Goal: Task Accomplishment & Management: Use online tool/utility

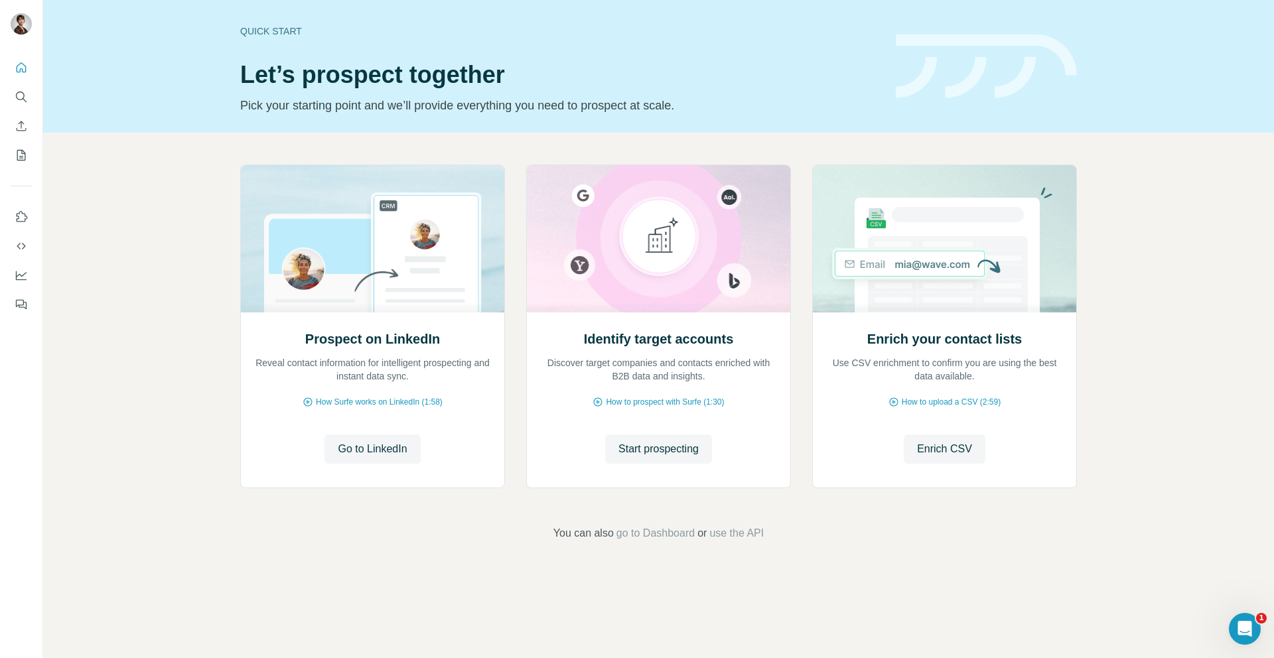
click at [32, 120] on div at bounding box center [21, 182] width 42 height 269
click at [16, 130] on icon "Enrich CSV" at bounding box center [21, 125] width 13 height 13
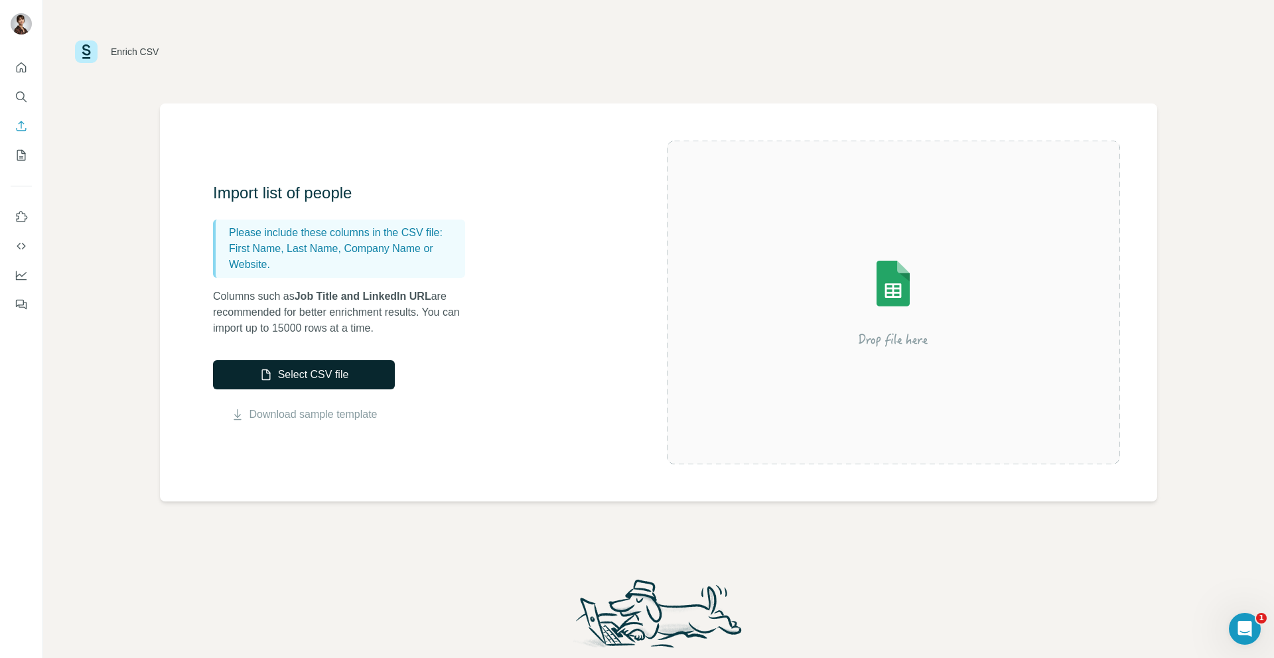
click at [338, 374] on button "Select CSV file" at bounding box center [304, 374] width 182 height 29
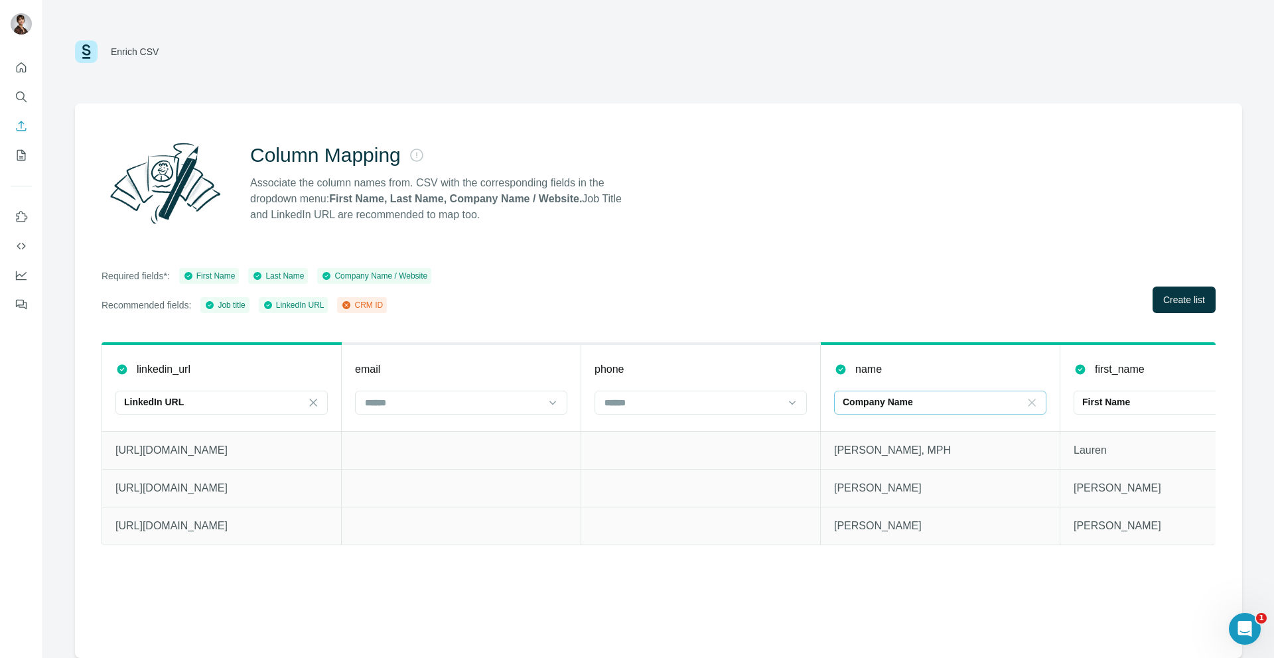
click at [1029, 401] on icon at bounding box center [1032, 402] width 7 height 7
click at [1025, 296] on div "Required fields*: First Name Last Name Company Name / Website Recommended field…" at bounding box center [659, 290] width 1114 height 45
drag, startPoint x: 1098, startPoint y: 611, endPoint x: 655, endPoint y: 652, distance: 445.3
click at [655, 652] on div "Column Mapping Associate the column names from. CSV with the corresponding fiel…" at bounding box center [658, 381] width 1167 height 555
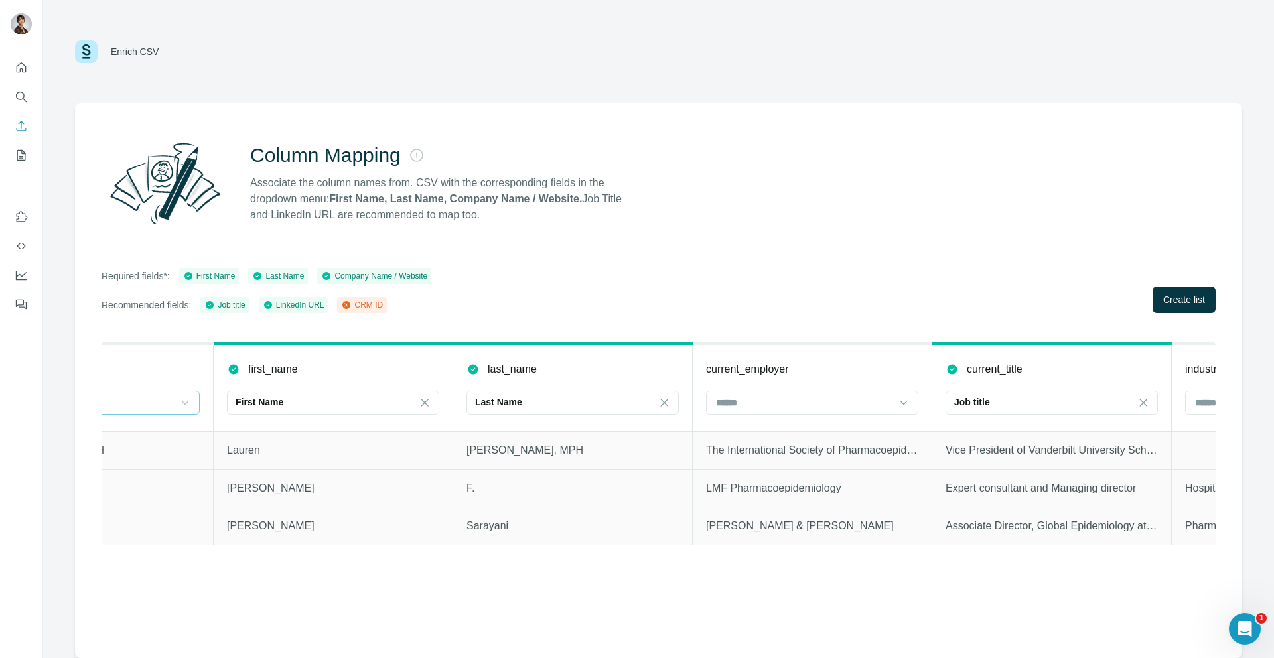
scroll to position [0, 973]
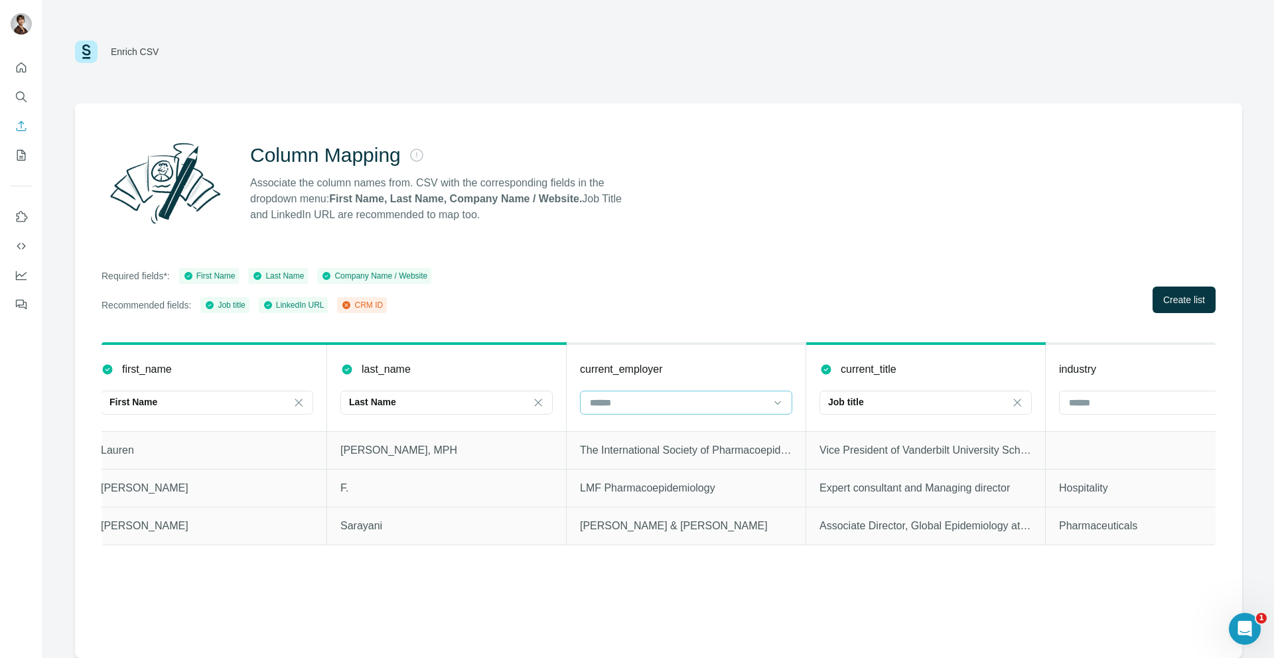
click at [756, 399] on input at bounding box center [678, 403] width 179 height 15
click at [733, 422] on div "Company Name" at bounding box center [686, 433] width 206 height 24
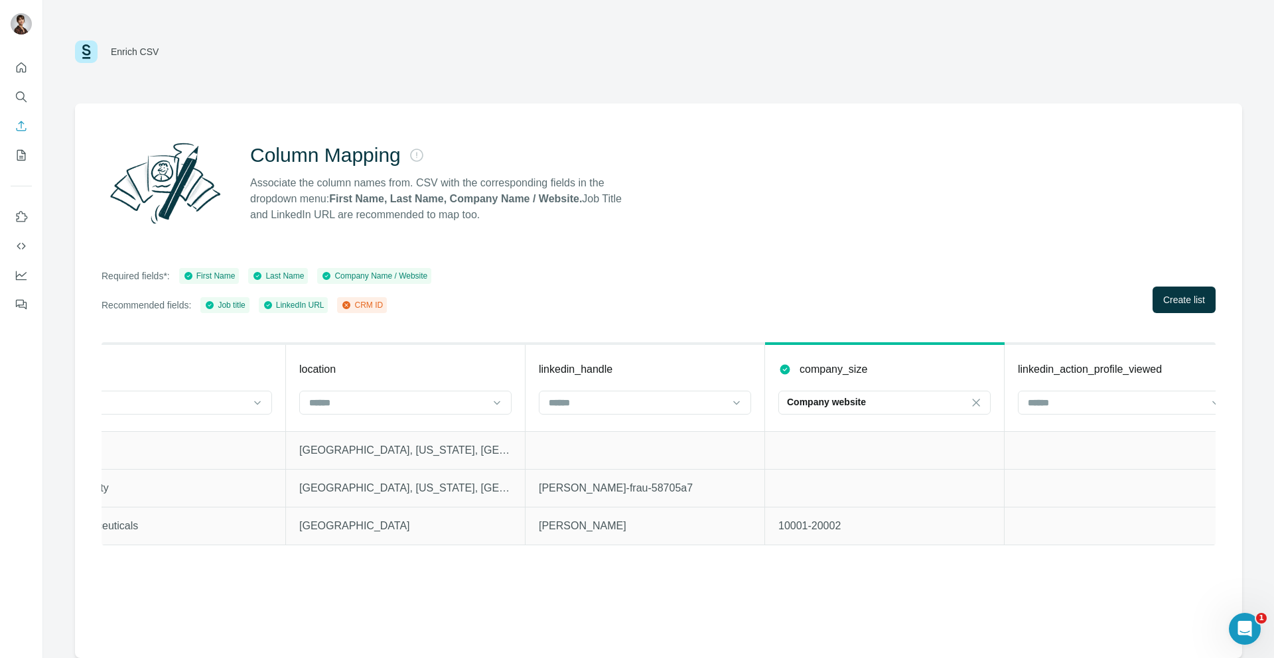
scroll to position [0, 2113]
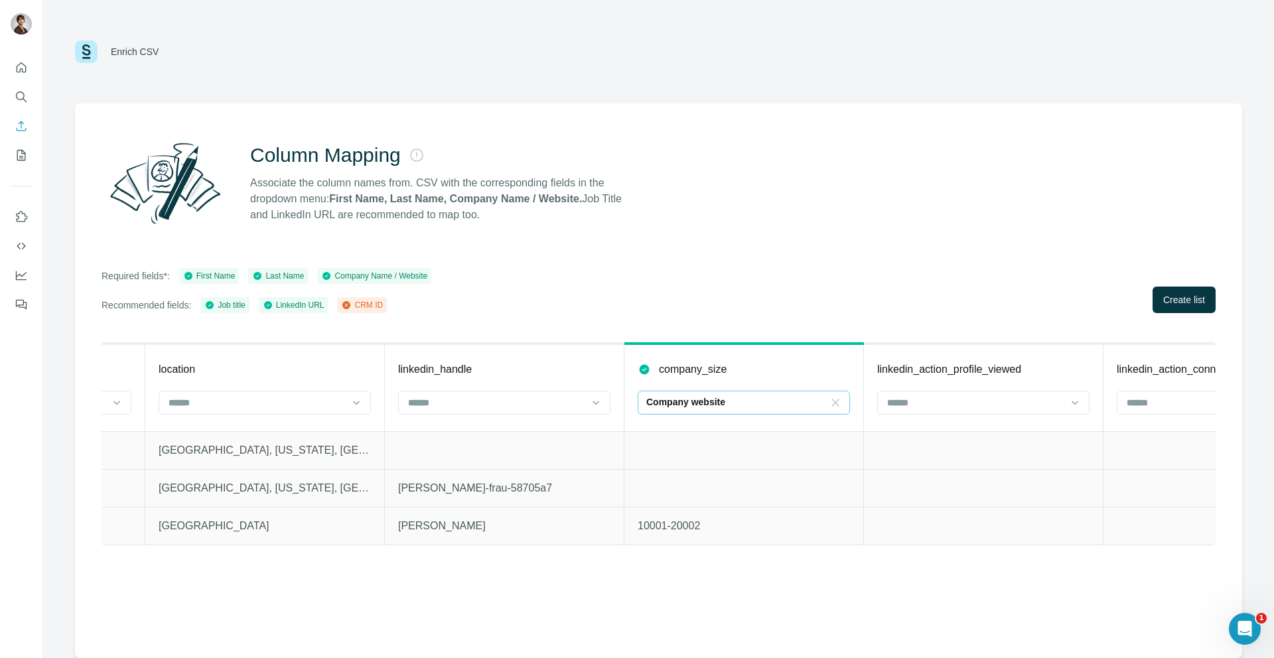
click at [833, 405] on icon at bounding box center [835, 402] width 7 height 7
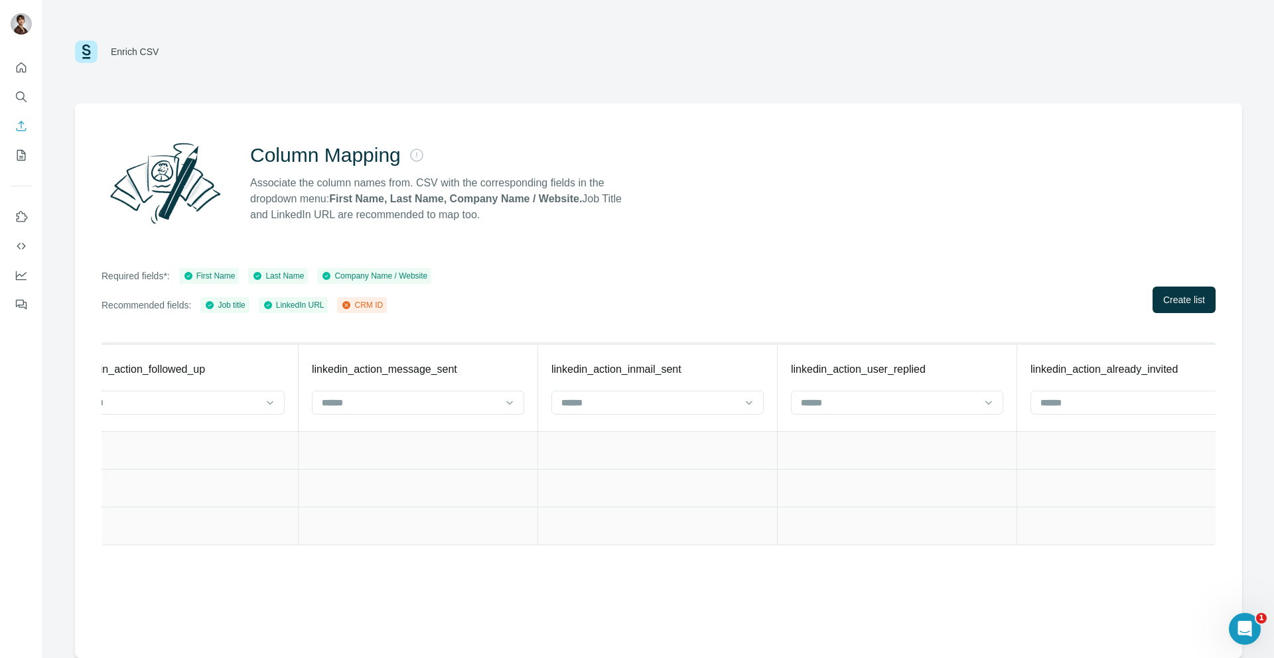
scroll to position [0, 3918]
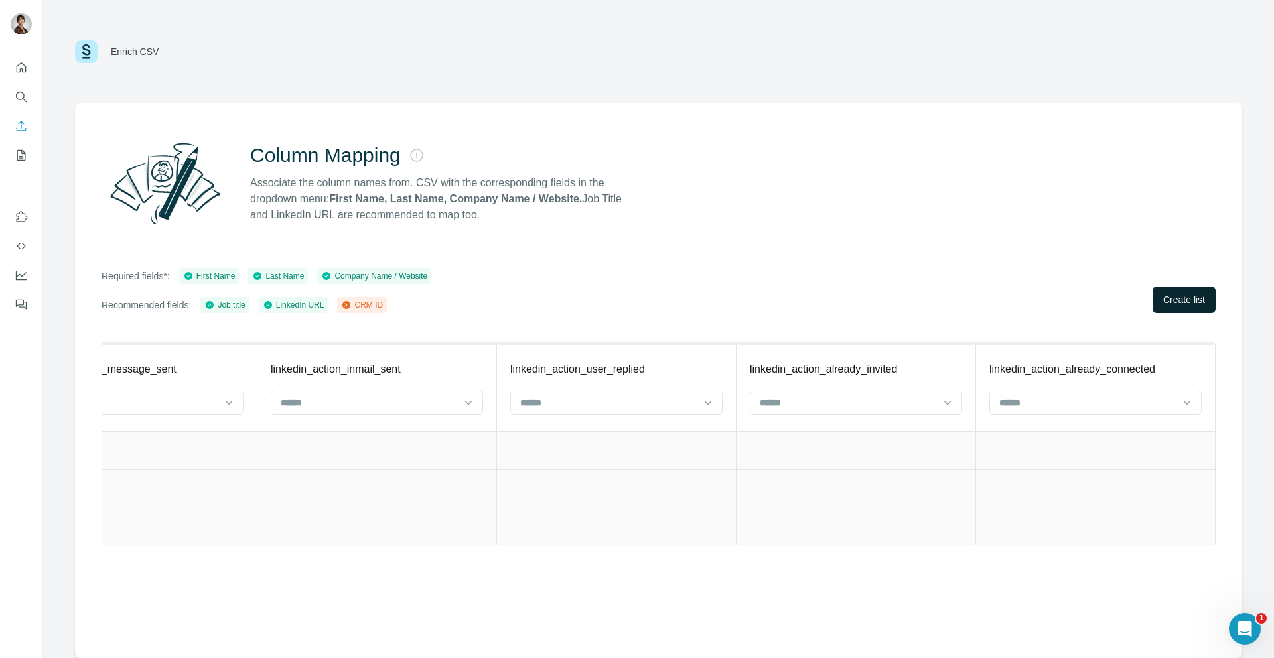
click at [1190, 309] on button "Create list" at bounding box center [1184, 300] width 63 height 27
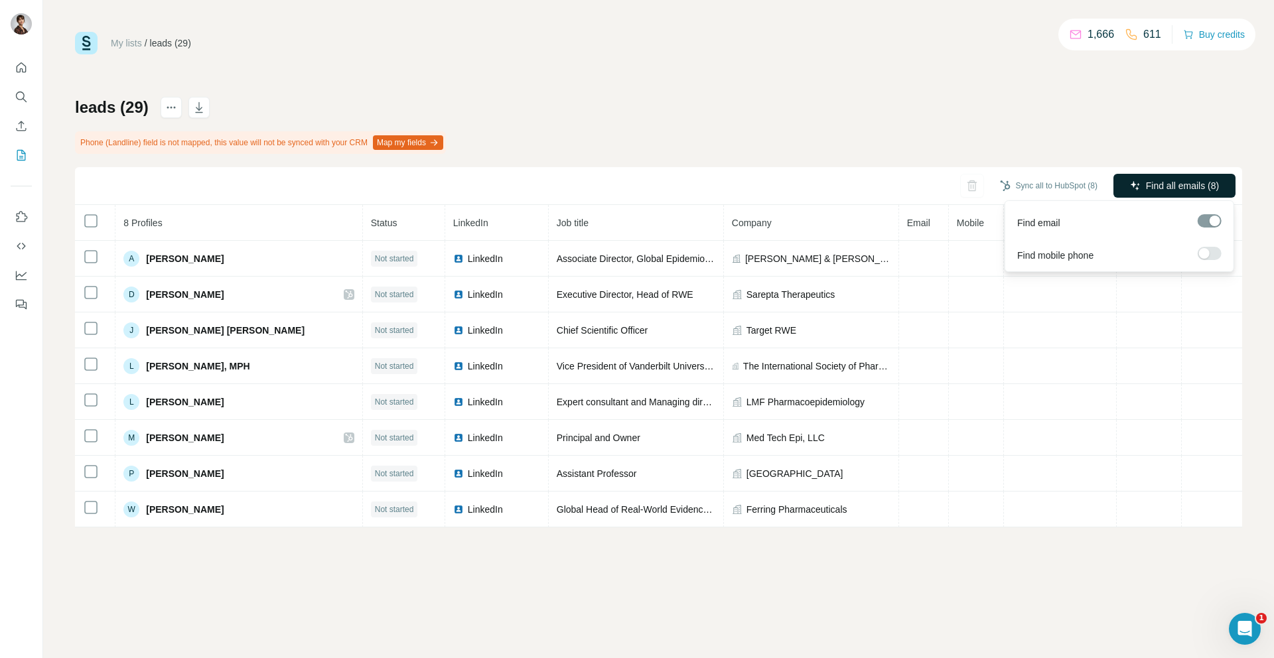
click at [1171, 192] on span "Find all emails (8)" at bounding box center [1182, 185] width 73 height 13
